Goal: Find specific page/section: Find specific page/section

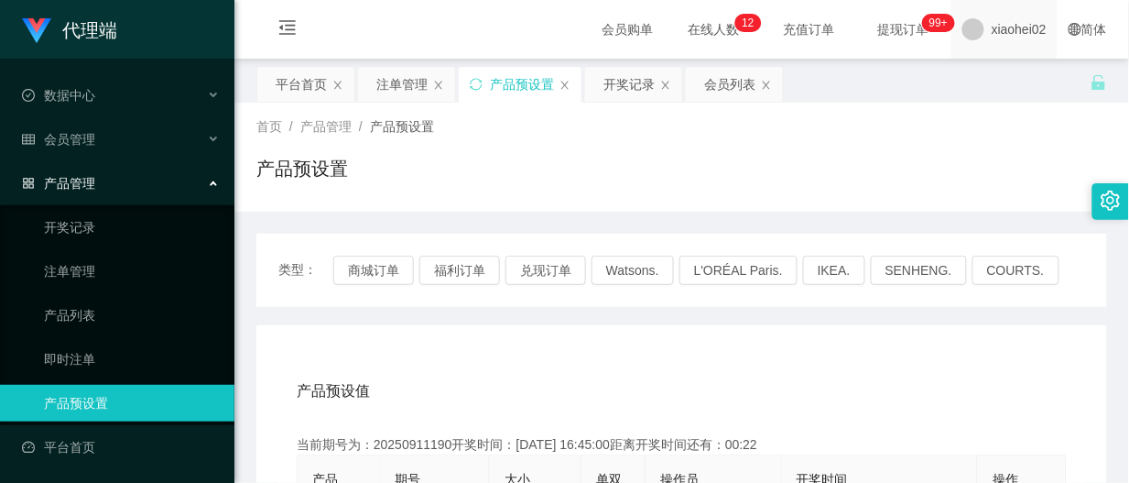
click at [1008, 28] on span "xiaohei02" at bounding box center [1019, 29] width 55 height 59
click at [980, 82] on div "平台首页 注单管理 产品预设置 开奖记录 会员列表" at bounding box center [673, 97] width 834 height 63
click at [994, 34] on span "xiaohei02" at bounding box center [1019, 29] width 55 height 59
click at [1003, 64] on ul "退出登录" at bounding box center [1004, 80] width 137 height 37
click at [1003, 76] on span "退出登录" at bounding box center [990, 80] width 51 height 15
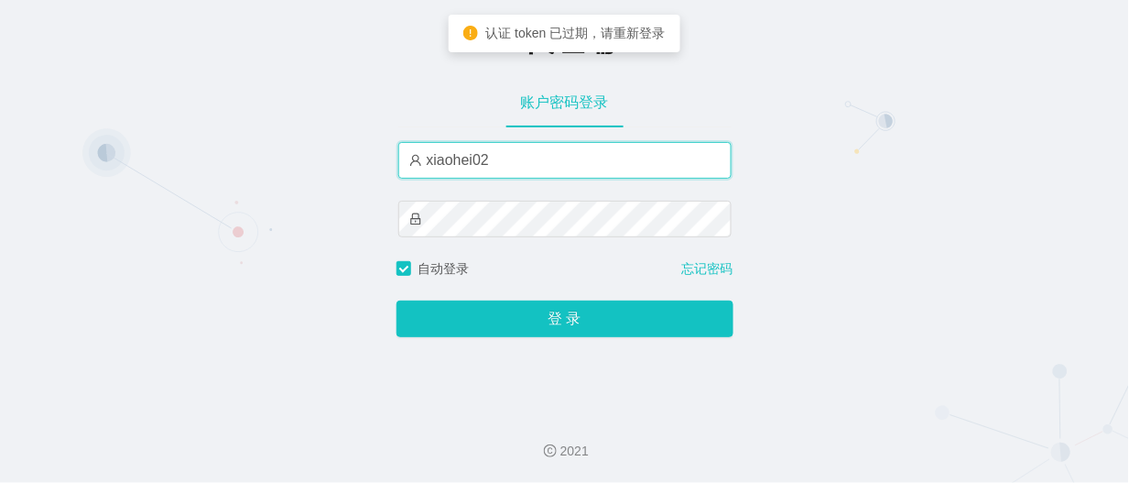
click at [551, 157] on input "xiaohei02" at bounding box center [564, 160] width 333 height 37
type input "xiaohei06"
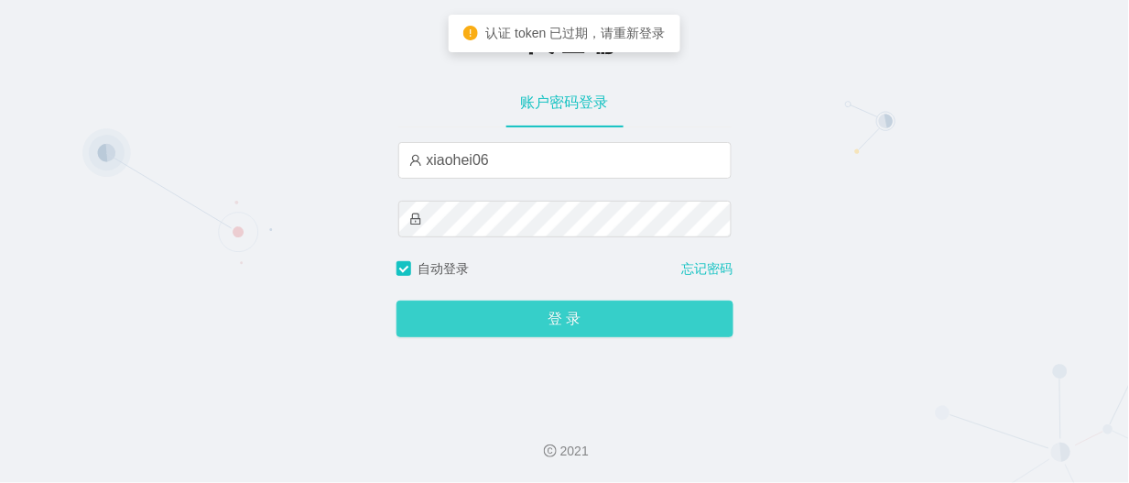
click at [605, 312] on button "登 录" at bounding box center [565, 318] width 337 height 37
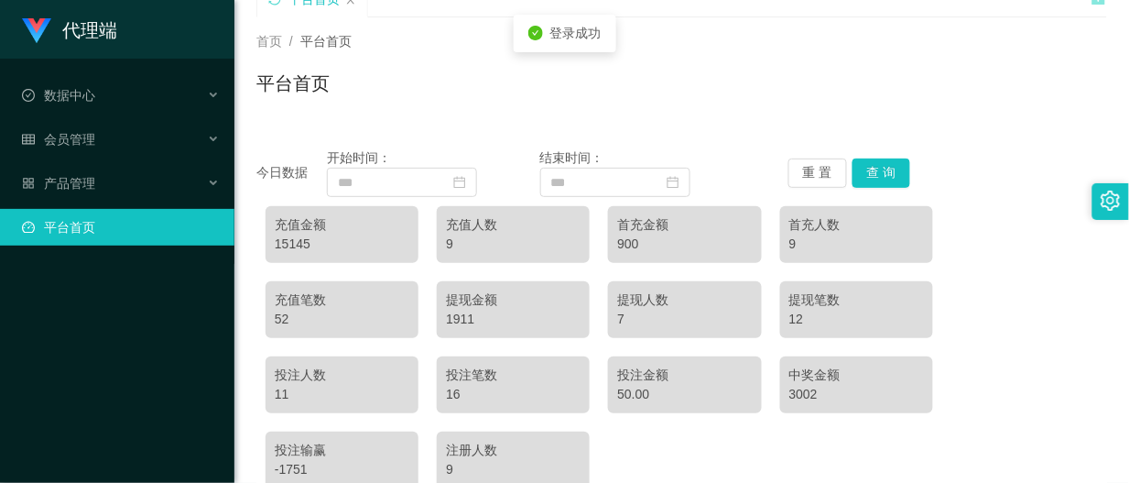
scroll to position [229, 0]
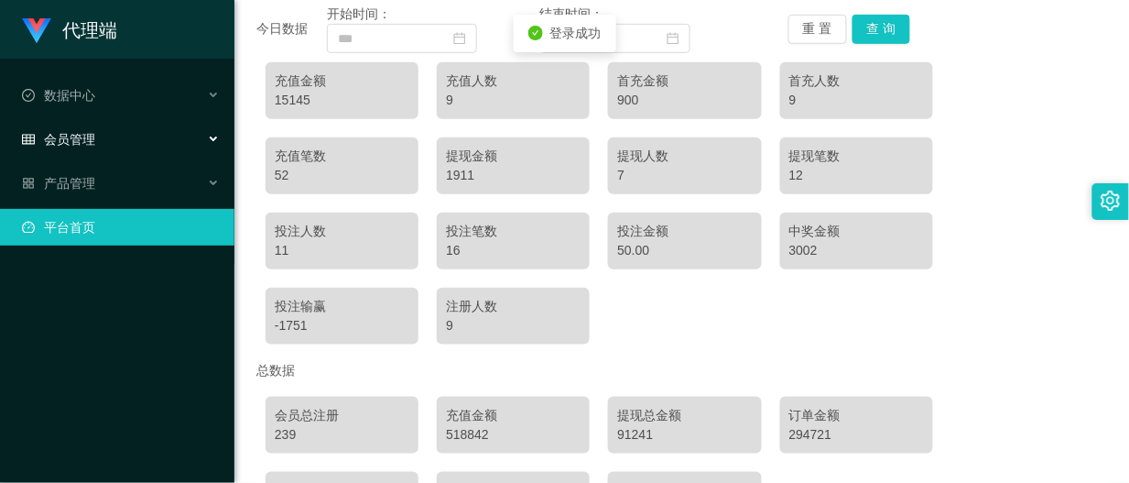
click at [96, 144] on div "会员管理" at bounding box center [117, 139] width 234 height 37
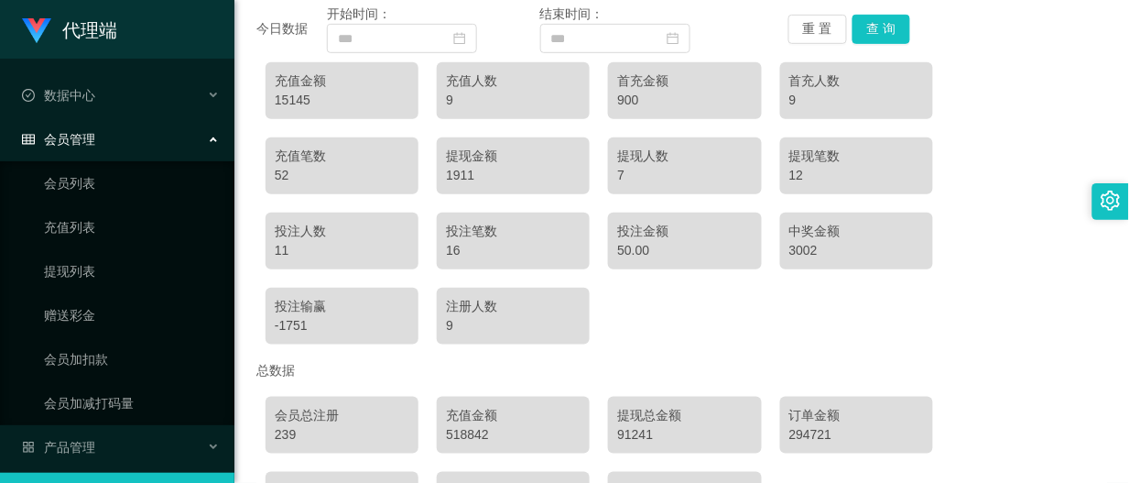
click at [73, 132] on span "会员管理" at bounding box center [58, 139] width 73 height 15
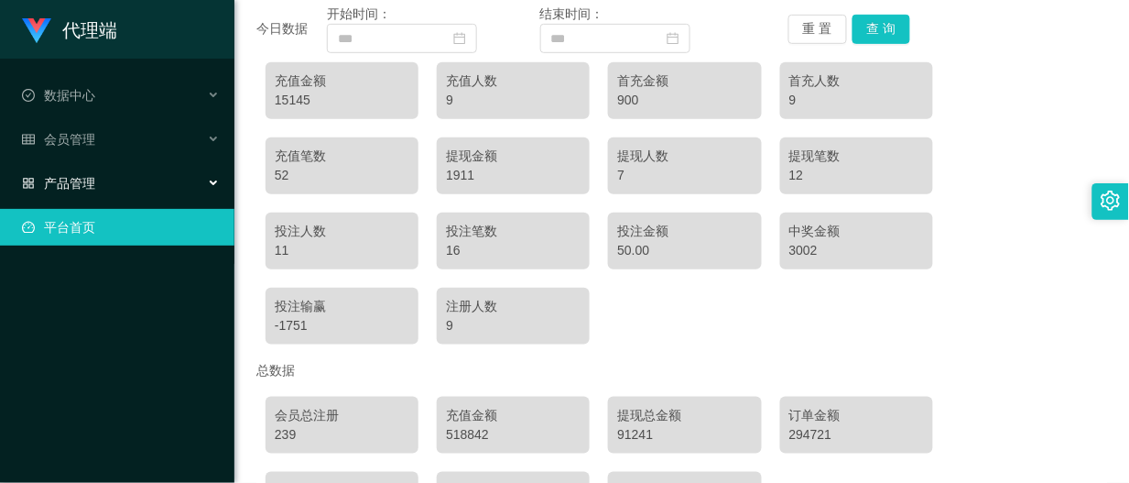
click at [97, 181] on div "产品管理" at bounding box center [117, 183] width 234 height 37
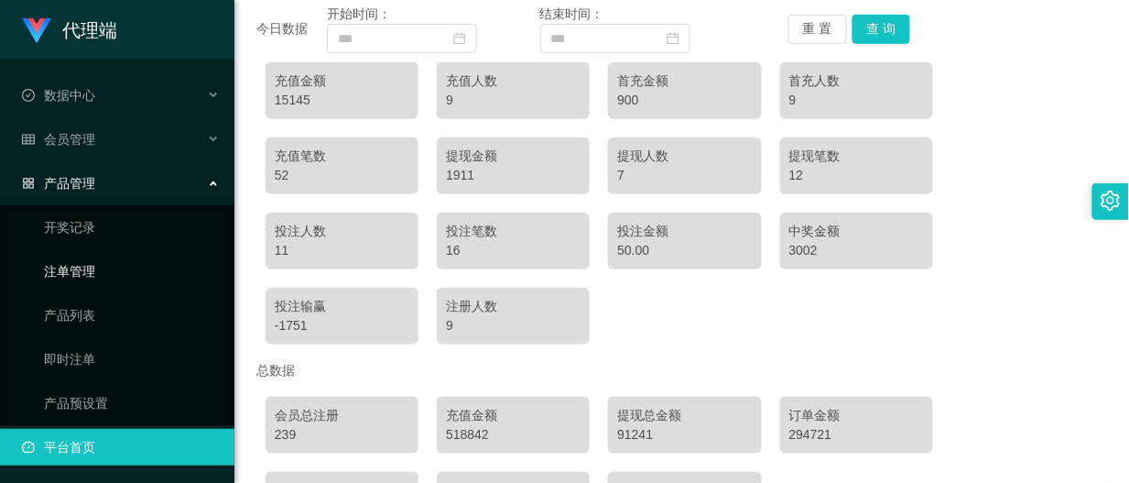
click at [74, 267] on link "注单管理" at bounding box center [132, 271] width 176 height 37
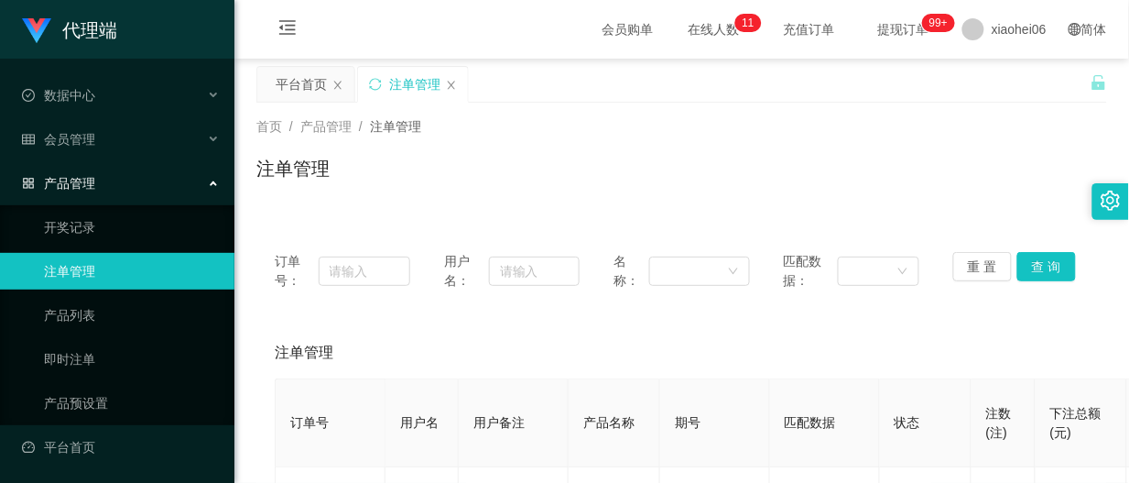
click at [746, 157] on div "注单管理" at bounding box center [681, 176] width 851 height 42
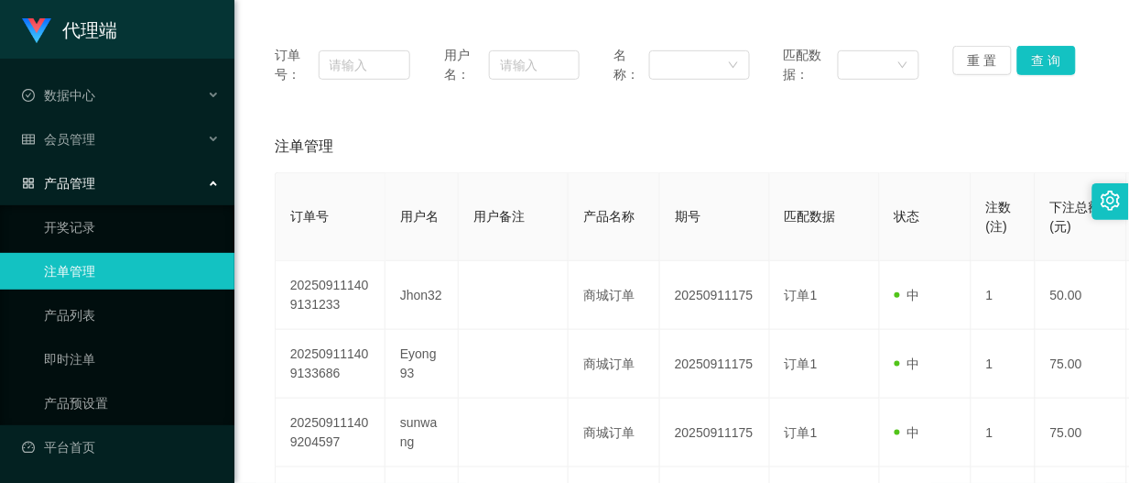
scroll to position [801, 0]
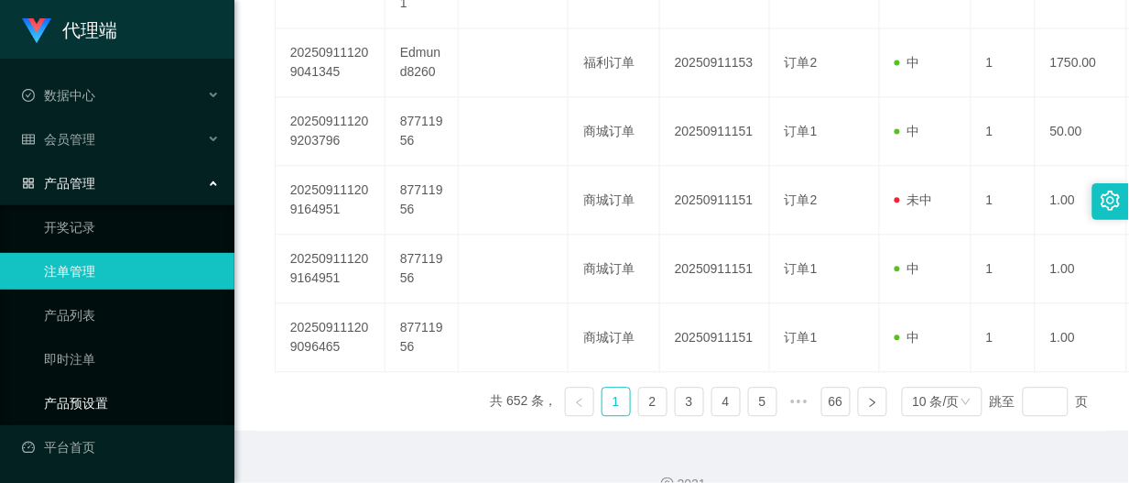
click at [83, 389] on link "产品预设置" at bounding box center [132, 403] width 176 height 37
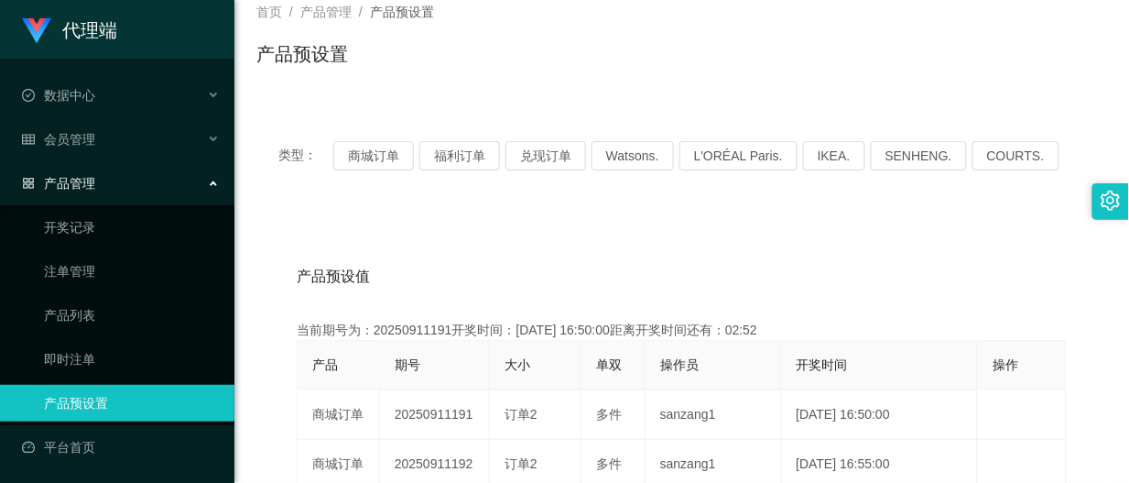
scroll to position [229, 0]
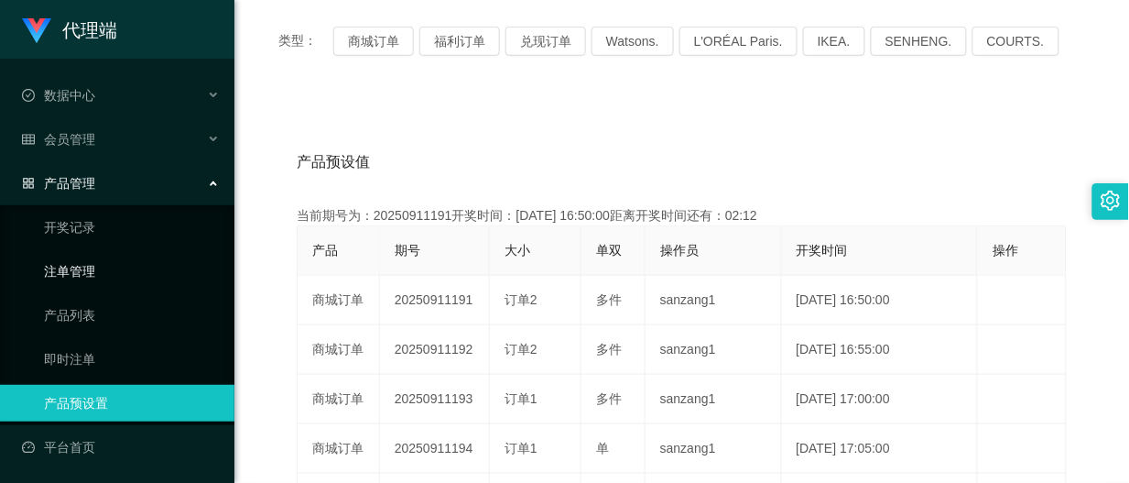
drag, startPoint x: 74, startPoint y: 264, endPoint x: 88, endPoint y: 266, distance: 13.9
click at [74, 266] on link "注单管理" at bounding box center [132, 271] width 176 height 37
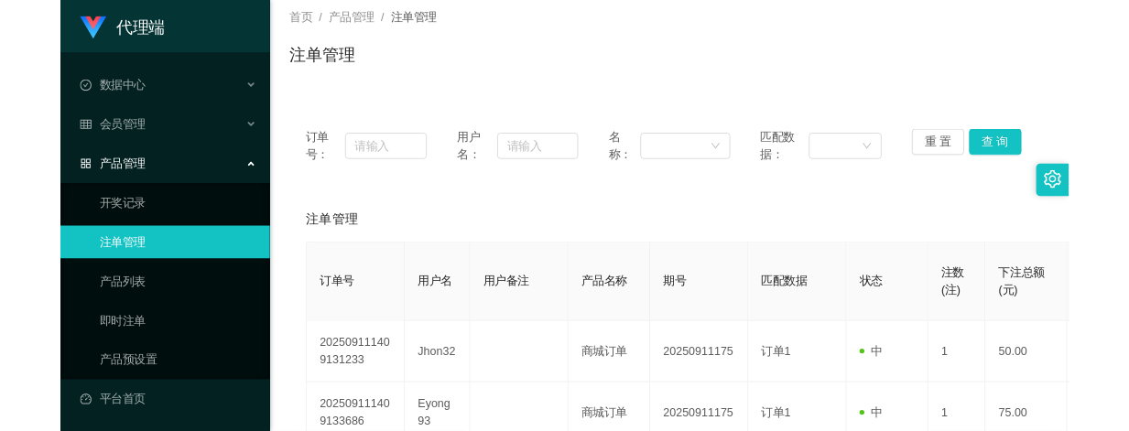
scroll to position [343, 0]
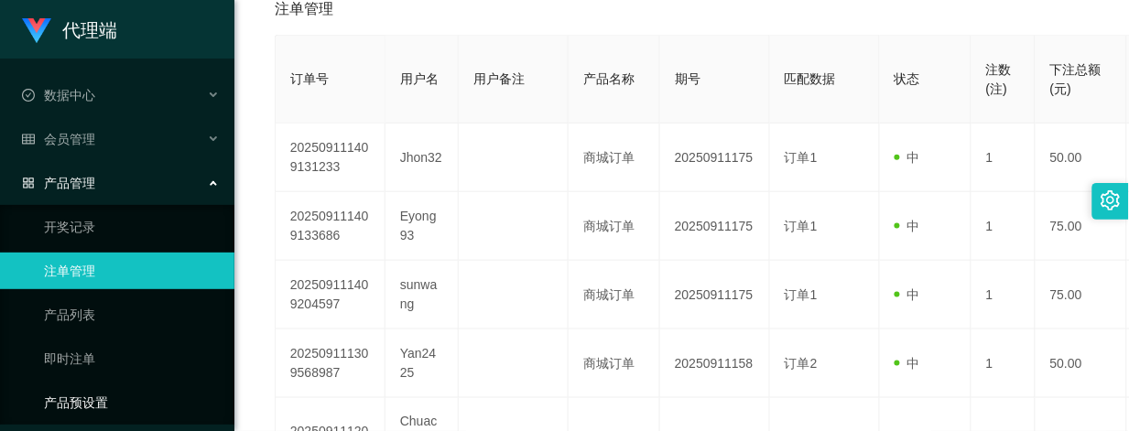
click at [73, 398] on link "产品预设置" at bounding box center [132, 403] width 176 height 37
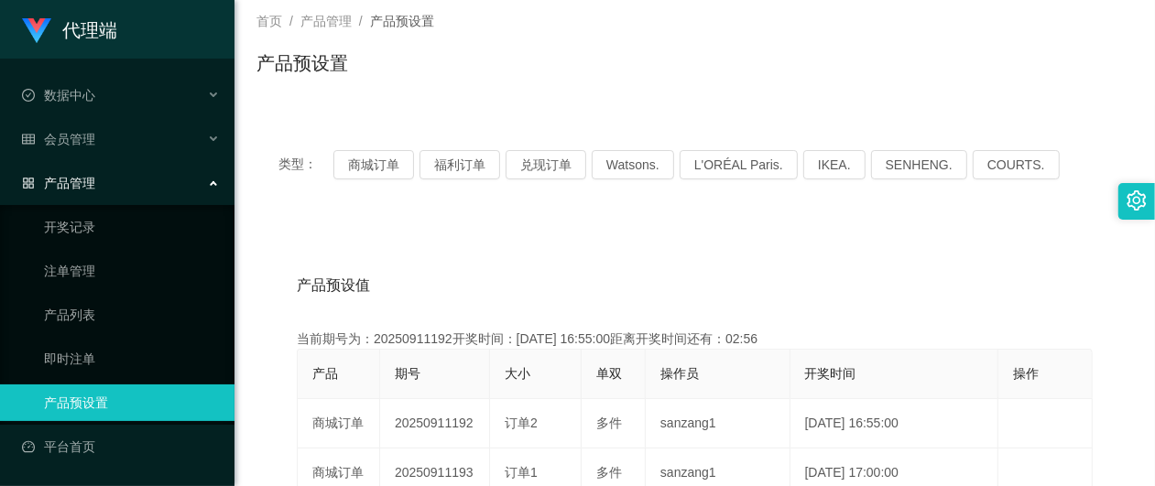
scroll to position [229, 0]
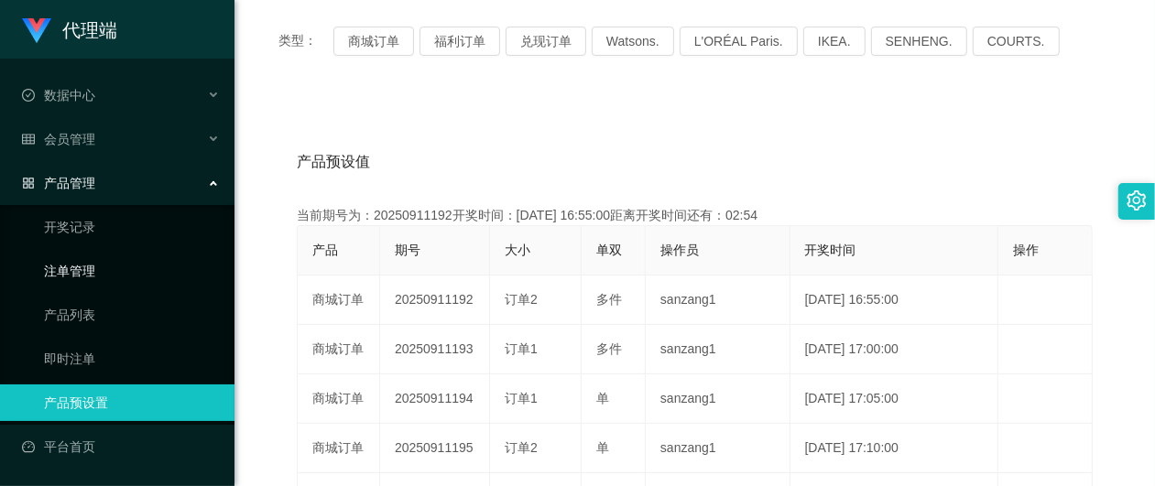
click at [58, 258] on link "注单管理" at bounding box center [132, 271] width 176 height 37
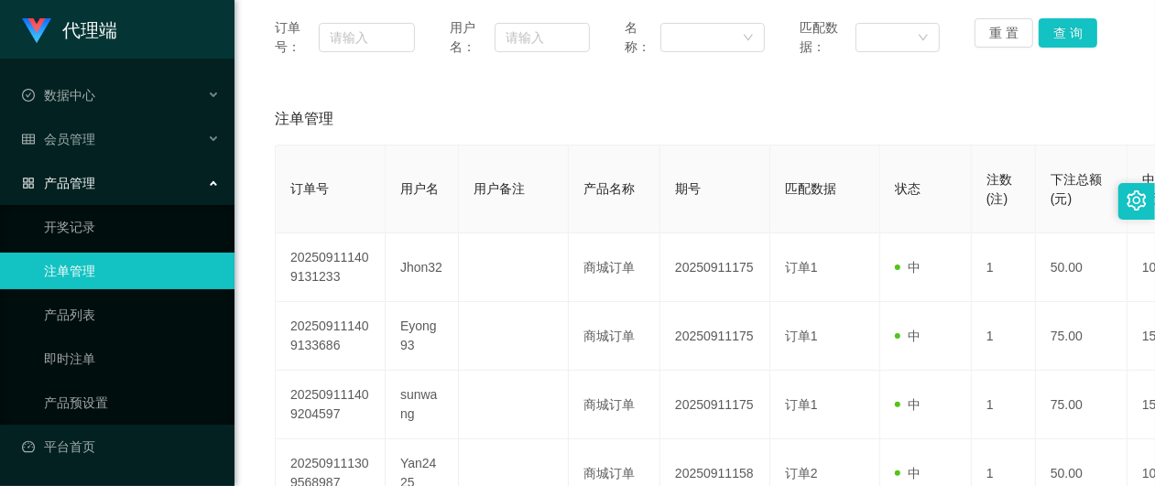
scroll to position [256, 0]
